Goal: Task Accomplishment & Management: Manage account settings

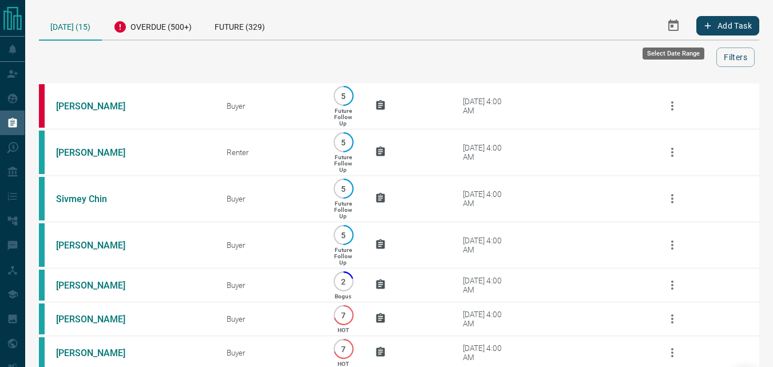
click at [667, 25] on icon "Select Date Range" at bounding box center [674, 26] width 14 height 14
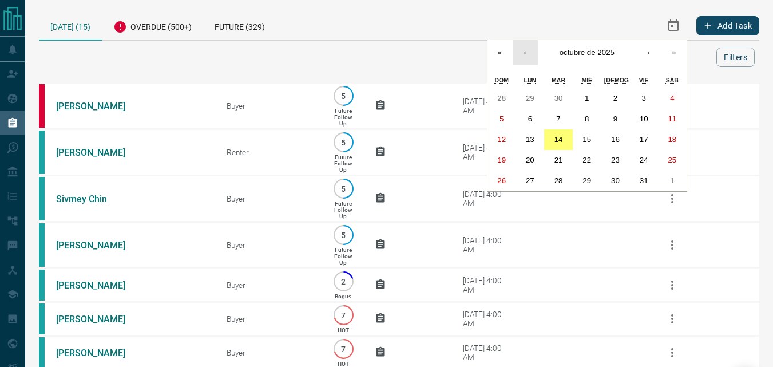
click at [530, 45] on button "‹" at bounding box center [525, 52] width 25 height 25
click at [527, 90] on button "1" at bounding box center [530, 98] width 29 height 21
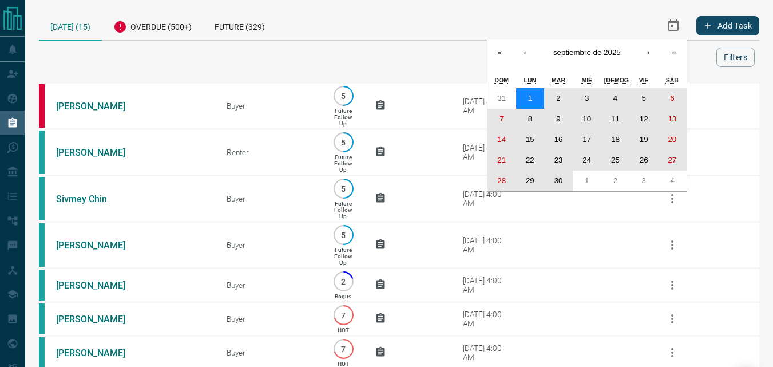
drag, startPoint x: 527, startPoint y: 95, endPoint x: 553, endPoint y: 187, distance: 95.1
click at [553, 187] on div "31 1 2 3 4 5 6 7 8 9 10 11 12 13 14 15 16 17 18 19 20 21 22 23 24 25 26 27 28 2…" at bounding box center [587, 139] width 199 height 103
click at [555, 177] on abbr "30" at bounding box center [558, 180] width 9 height 9
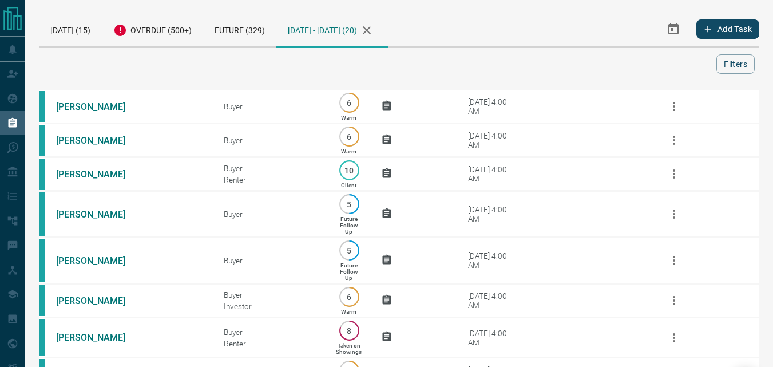
click at [374, 28] on icon "button" at bounding box center [367, 30] width 14 height 14
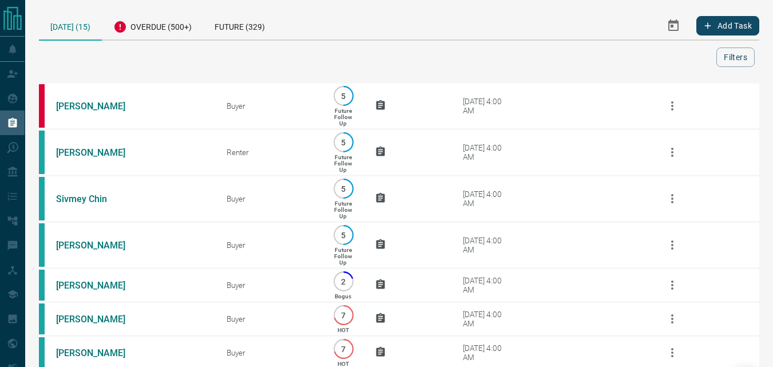
click at [672, 27] on icon "Select Date Range" at bounding box center [673, 24] width 10 height 11
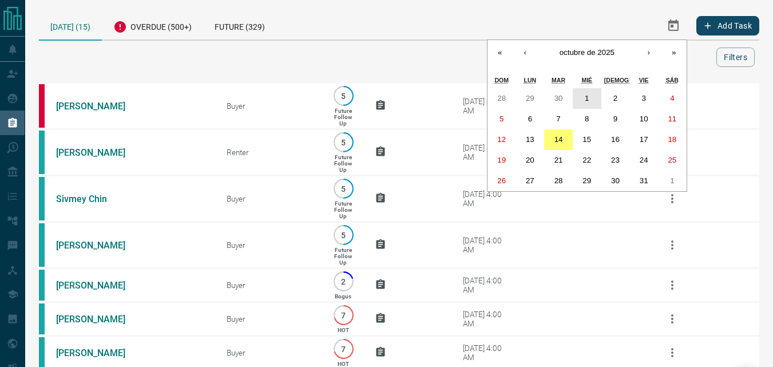
click at [589, 92] on button "1" at bounding box center [587, 98] width 29 height 21
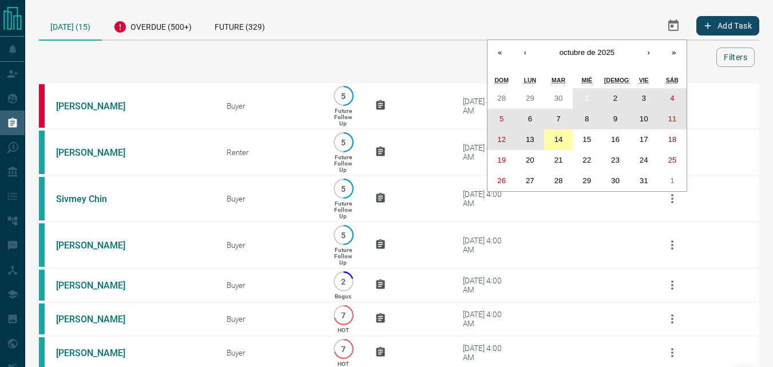
click at [554, 142] on abbr "14" at bounding box center [558, 139] width 9 height 9
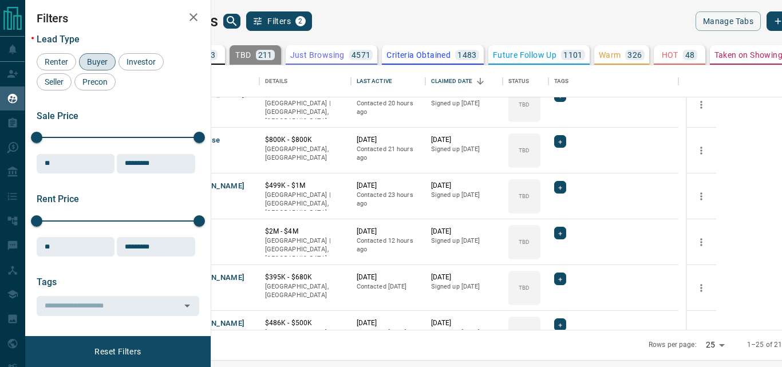
scroll to position [515, 0]
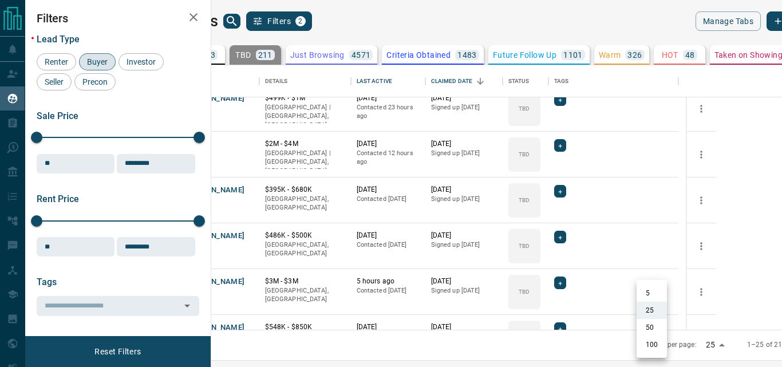
click at [658, 347] on body "Lead Transfers Claim Leads My Leads Tasks Opportunities Deals Campaigns Automat…" at bounding box center [391, 176] width 782 height 352
click at [658, 347] on li "100" at bounding box center [651, 344] width 30 height 17
type input "***"
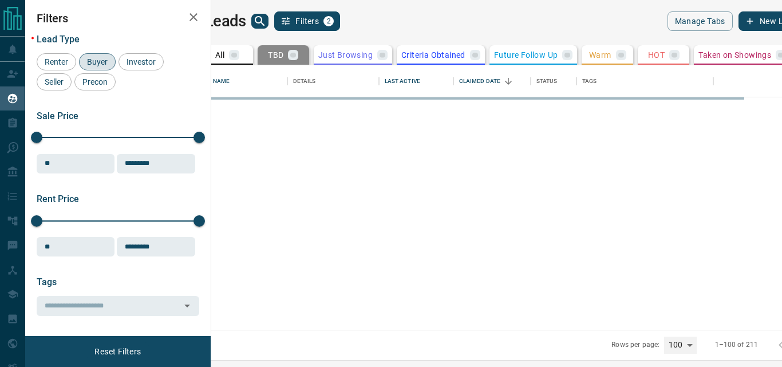
scroll to position [0, 0]
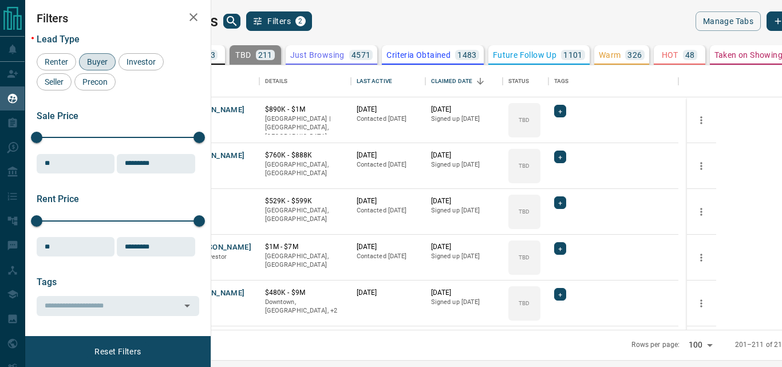
click at [251, 110] on icon "Open in New Tab" at bounding box center [245, 109] width 9 height 9
click at [254, 154] on link "Open in New Tab" at bounding box center [246, 155] width 15 height 15
click at [251, 201] on icon "Open in New Tab" at bounding box center [245, 200] width 9 height 9
click at [251, 243] on icon "Open in New Tab" at bounding box center [245, 246] width 9 height 9
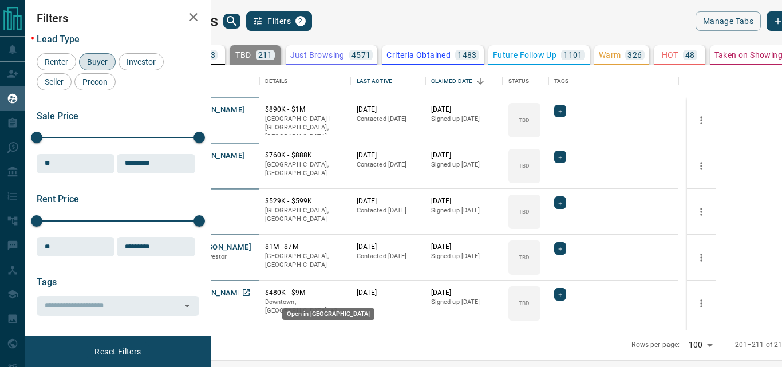
click at [251, 292] on icon "Open in New Tab" at bounding box center [245, 292] width 9 height 9
drag, startPoint x: 453, startPoint y: 27, endPoint x: 390, endPoint y: 2, distance: 67.3
click at [453, 27] on div "My Leads Filters 2" at bounding box center [322, 20] width 340 height 19
click at [492, 24] on div "My Leads Filters 2" at bounding box center [322, 20] width 340 height 19
